Goal: Information Seeking & Learning: Learn about a topic

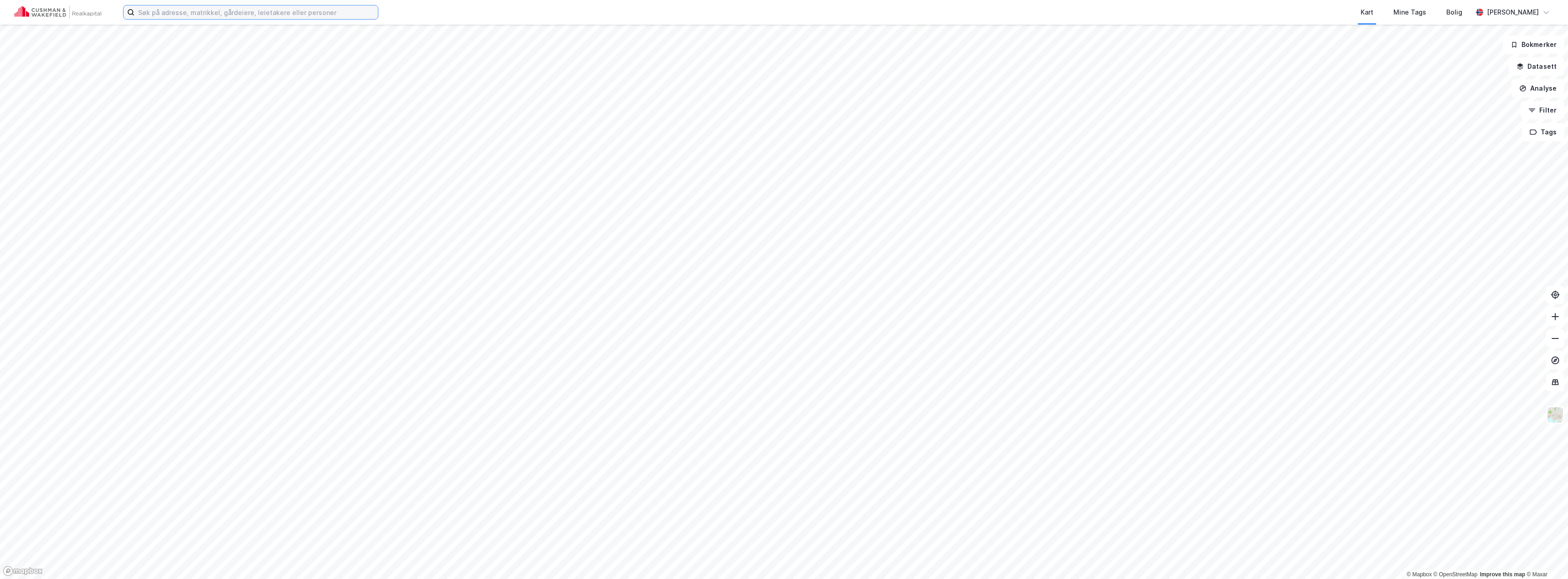
click at [175, 7] on input at bounding box center [256, 12] width 243 height 14
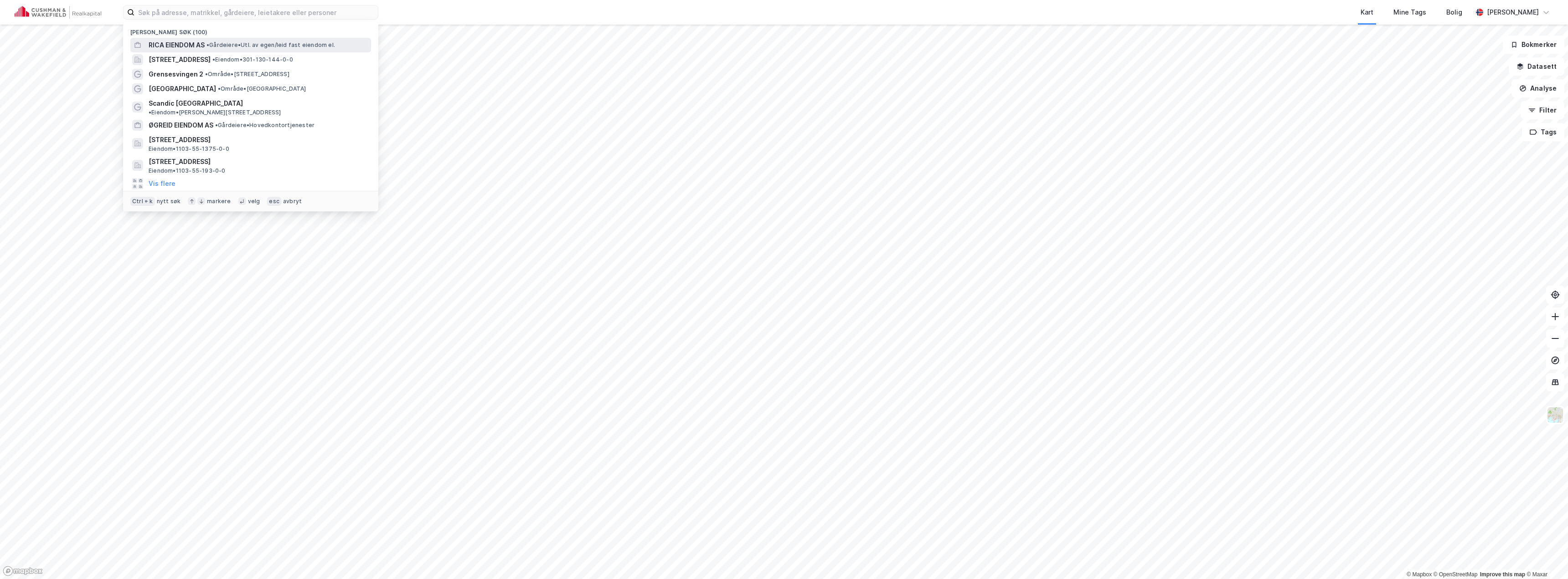
click at [189, 48] on span "RICA EIENDOM AS" at bounding box center [176, 45] width 56 height 11
